Goal: Communication & Community: Ask a question

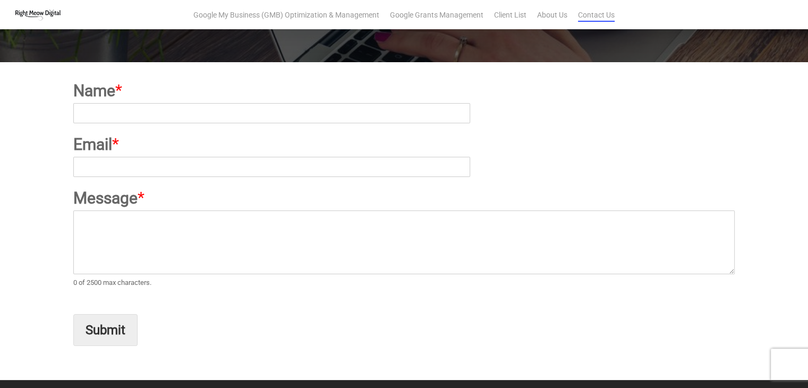
scroll to position [106, 0]
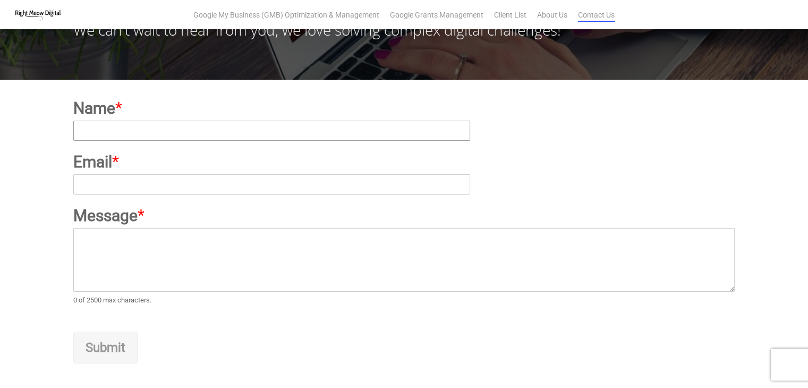
click at [171, 128] on input "Name *" at bounding box center [271, 131] width 397 height 20
type input "[PERSON_NAME]"
type input "[EMAIL_ADDRESS][DOMAIN_NAME]"
click at [183, 247] on textarea "Message *" at bounding box center [404, 260] width 662 height 64
paste textarea "Hi, Are you frustrated to find some best quality blogs to make backlinks? Here …"
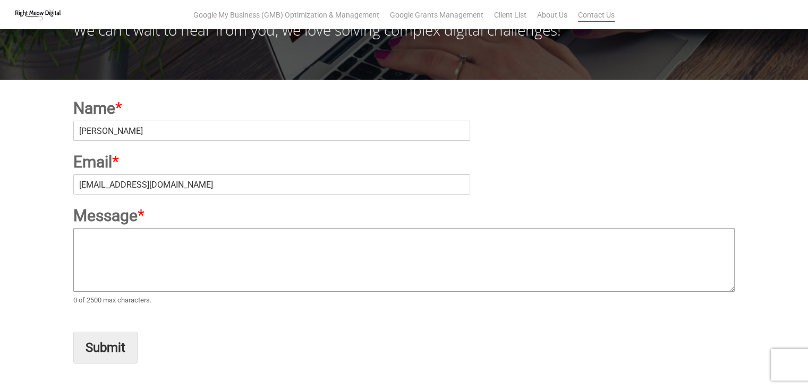
type textarea "Hi, Are you frustrated to find some best quality blogs to make backlinks? Here …"
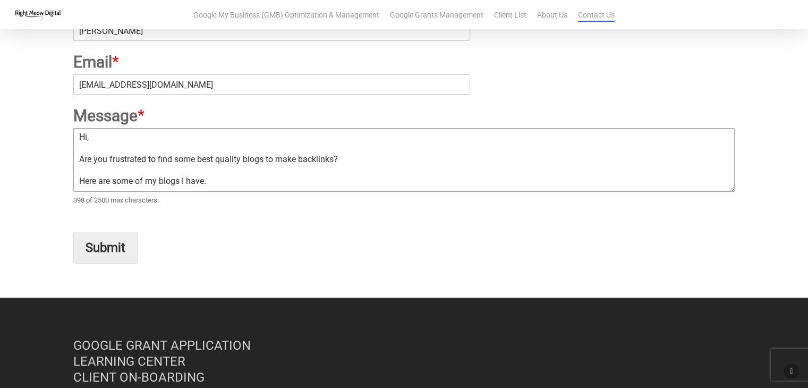
scroll to position [213, 0]
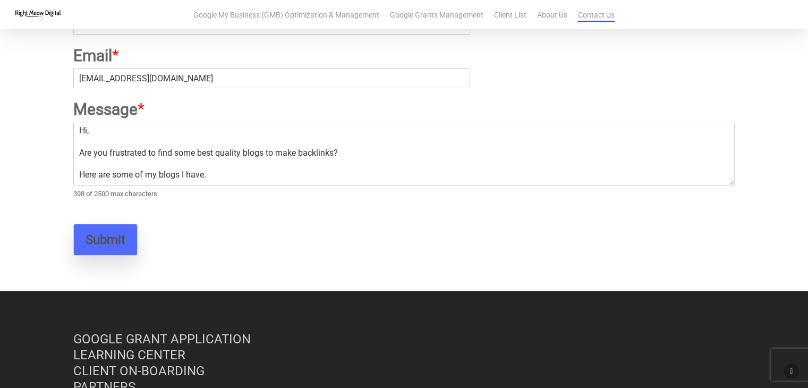
click at [101, 239] on button "Submit" at bounding box center [105, 240] width 64 height 32
